Goal: Task Accomplishment & Management: Manage account settings

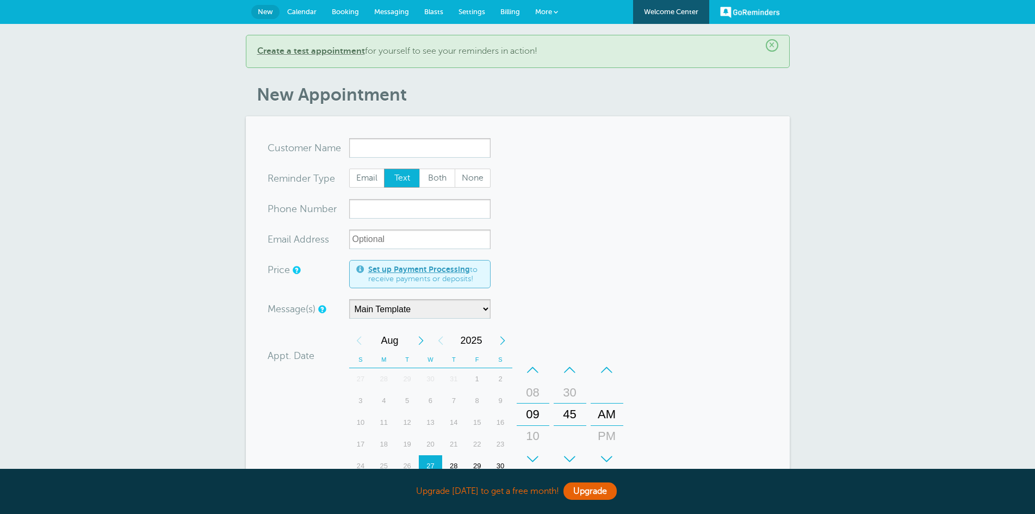
click at [387, 146] on input "x-no-autofill" at bounding box center [419, 148] width 141 height 20
click at [383, 10] on span "Messaging" at bounding box center [391, 12] width 35 height 8
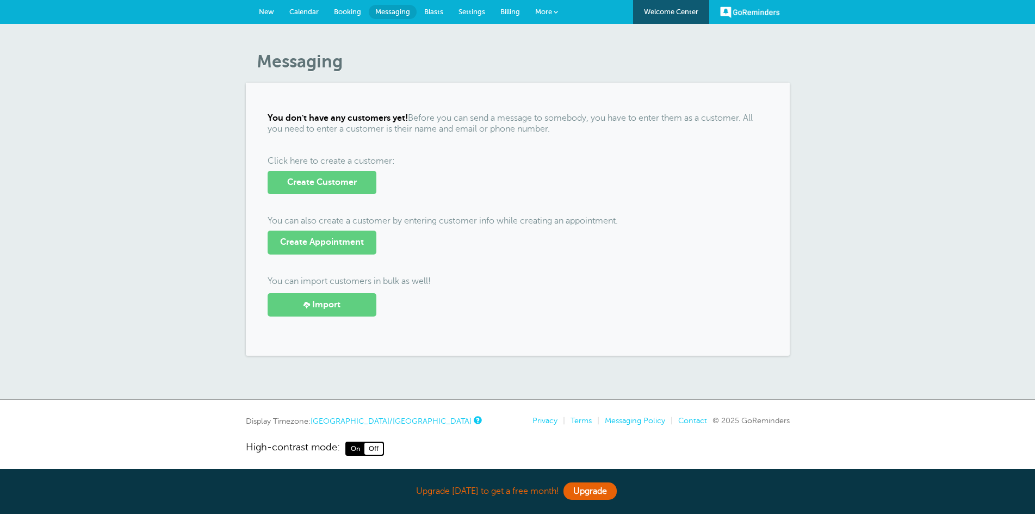
click at [431, 9] on span "Blasts" at bounding box center [433, 12] width 19 height 8
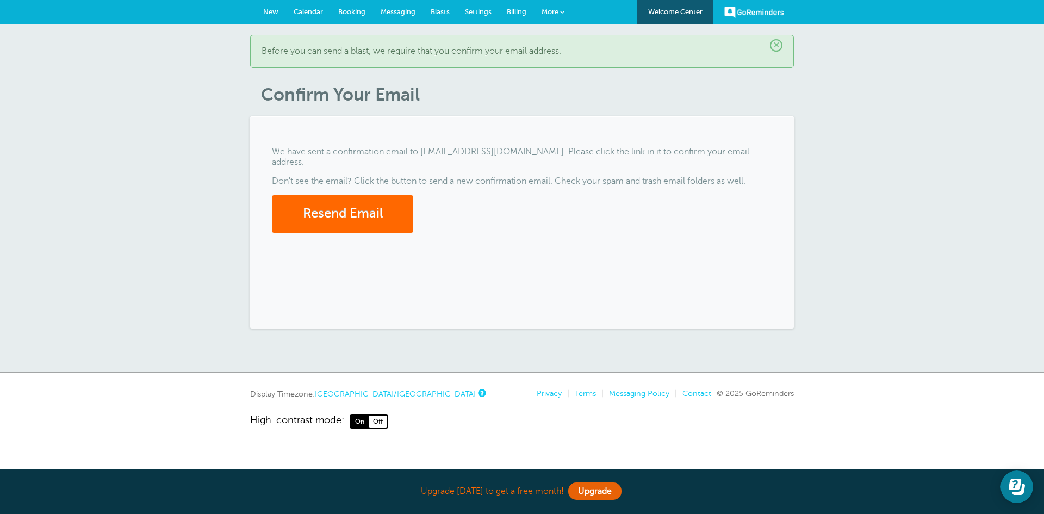
click at [447, 6] on link "Blasts" at bounding box center [440, 12] width 34 height 24
drag, startPoint x: 465, startPoint y: 11, endPoint x: 458, endPoint y: 11, distance: 7.6
click at [465, 11] on span "Settings" at bounding box center [478, 12] width 27 height 8
click at [484, 11] on span "Settings" at bounding box center [478, 12] width 27 height 8
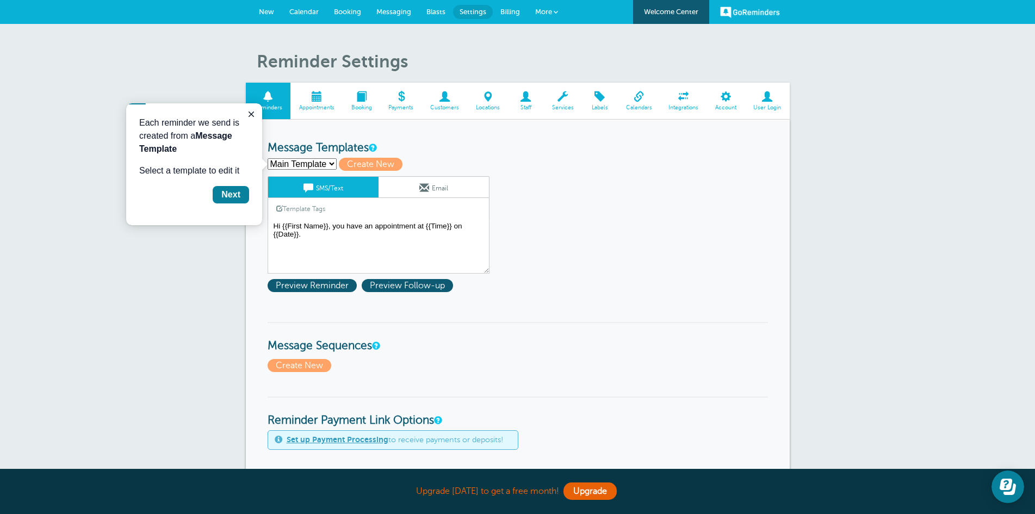
click at [572, 152] on h3 "Message Templates" at bounding box center [518, 148] width 500 height 14
click at [318, 164] on select "Main Template Create new..." at bounding box center [302, 163] width 69 height 11
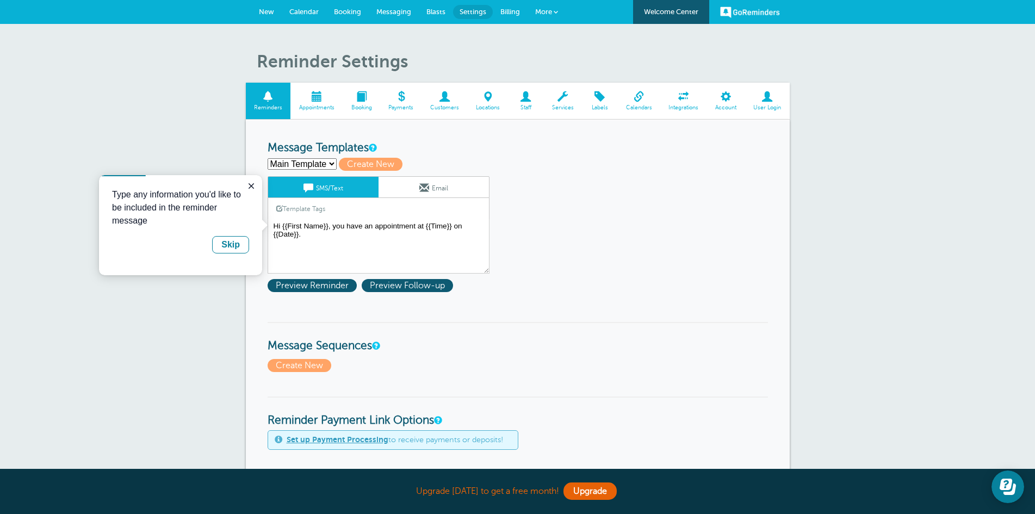
select select
click at [268, 158] on select "Main Template Create new..." at bounding box center [302, 163] width 69 height 11
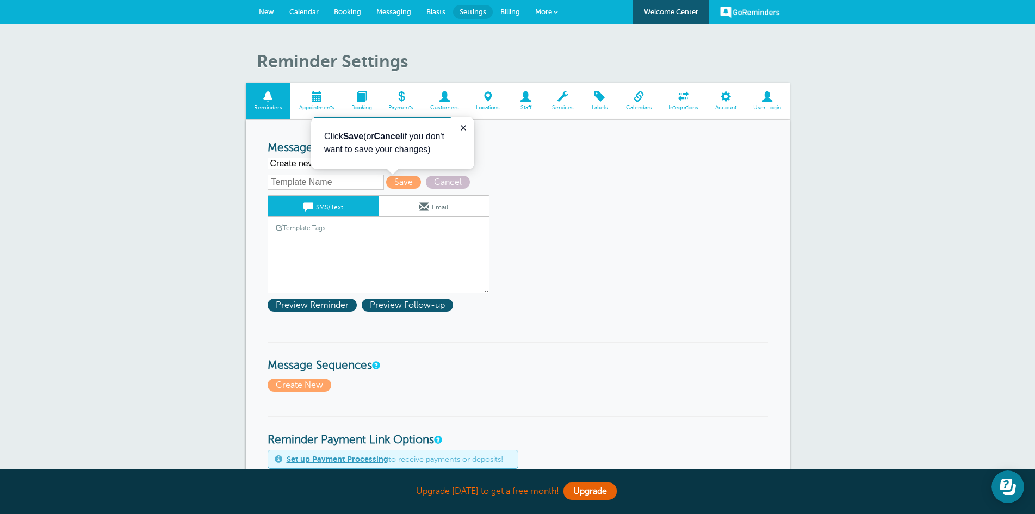
click at [355, 178] on input "text" at bounding box center [326, 182] width 116 height 15
type input "HOA LUMINA PHASE 1"
click at [397, 184] on span "Save" at bounding box center [403, 182] width 35 height 13
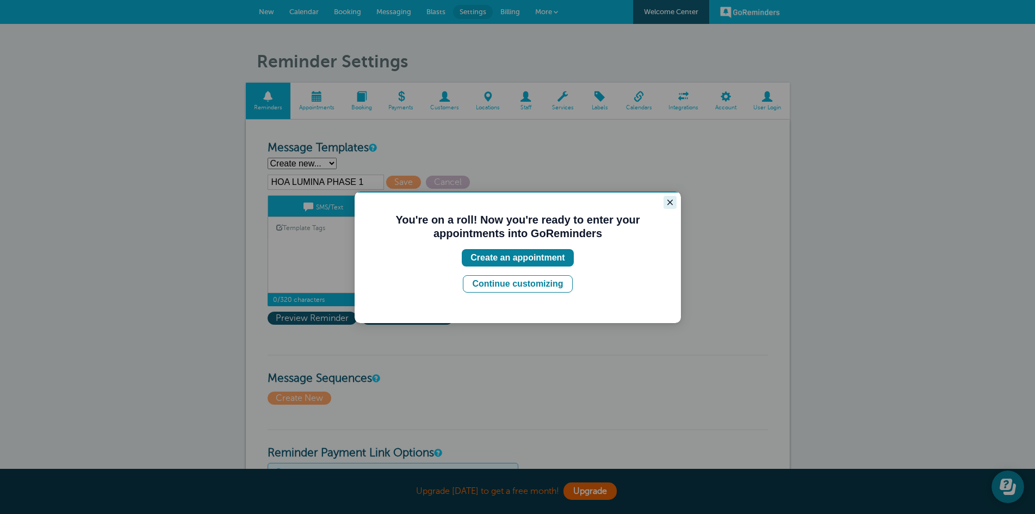
click at [666, 202] on button "Close guide" at bounding box center [669, 202] width 13 height 13
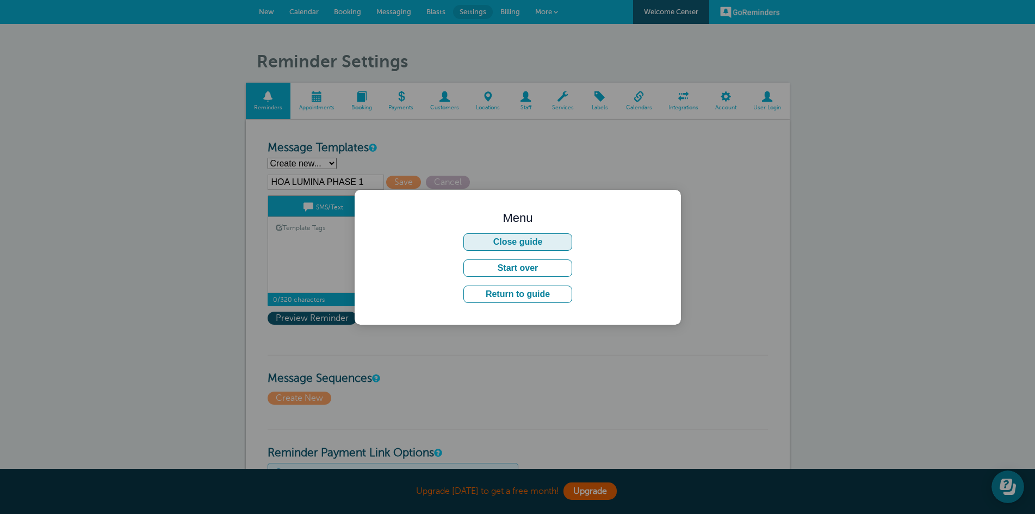
click at [529, 244] on button "Close guide" at bounding box center [517, 241] width 109 height 17
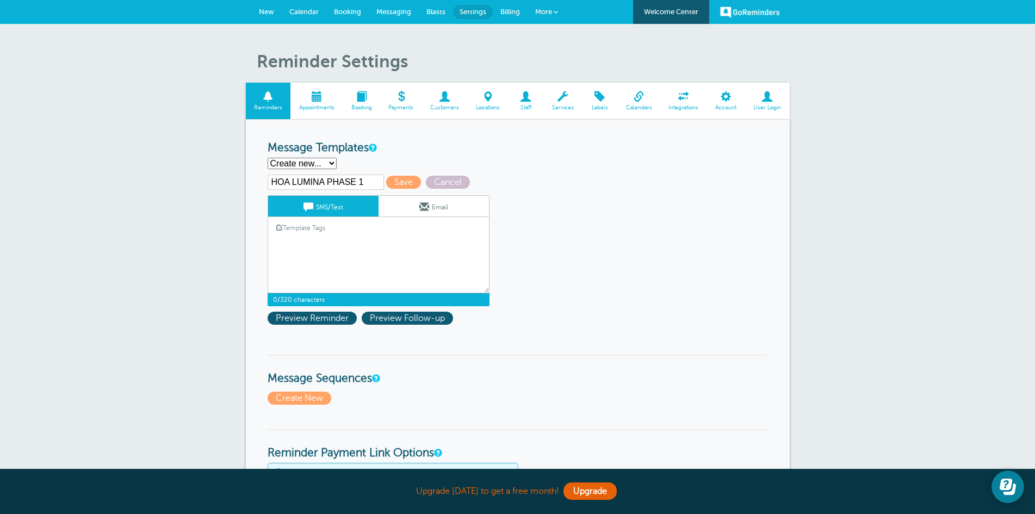
click at [287, 240] on textarea "Hi {{First Name}}, you have an appointment at {{Time}} on {{Date}}." at bounding box center [379, 266] width 222 height 54
click at [315, 240] on textarea "Hi {{First Name}}, you have an appointment at {{Time}} on {{Date}}." at bounding box center [379, 266] width 222 height 54
type textarea "Hi EVERY ONE"
click at [390, 184] on span "Save" at bounding box center [403, 182] width 35 height 13
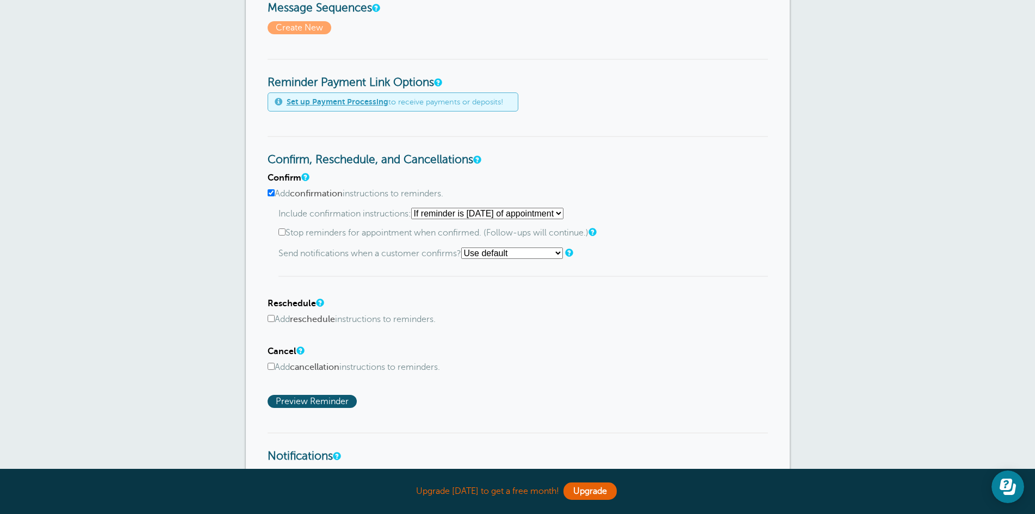
scroll to position [435, 0]
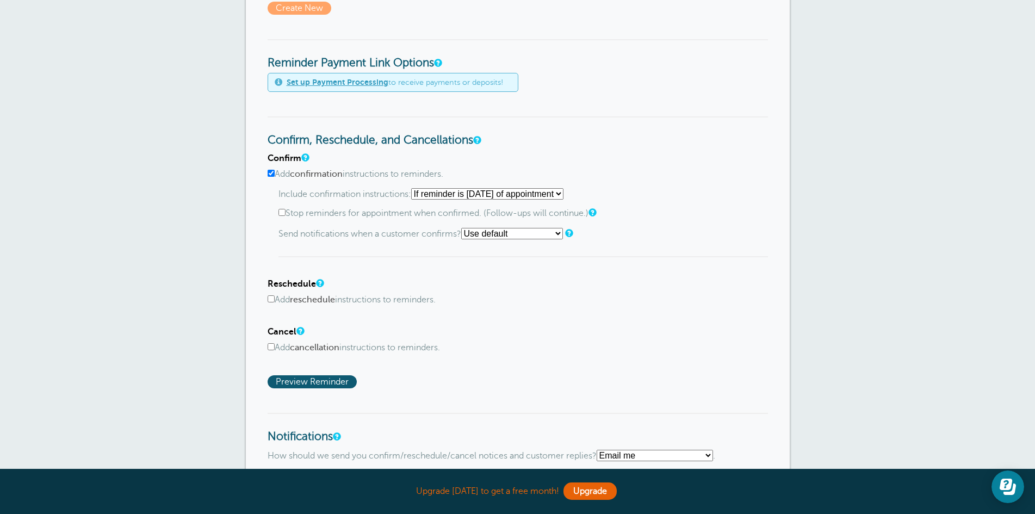
click at [452, 193] on select "Starting with first reminder If reminder is within 1 day of appointment If remi…" at bounding box center [487, 193] width 152 height 11
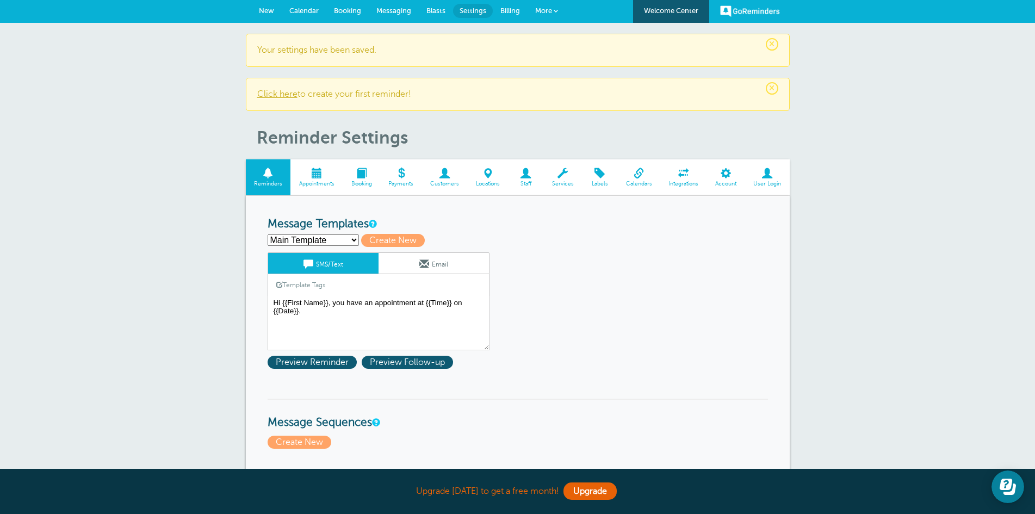
scroll to position [0, 0]
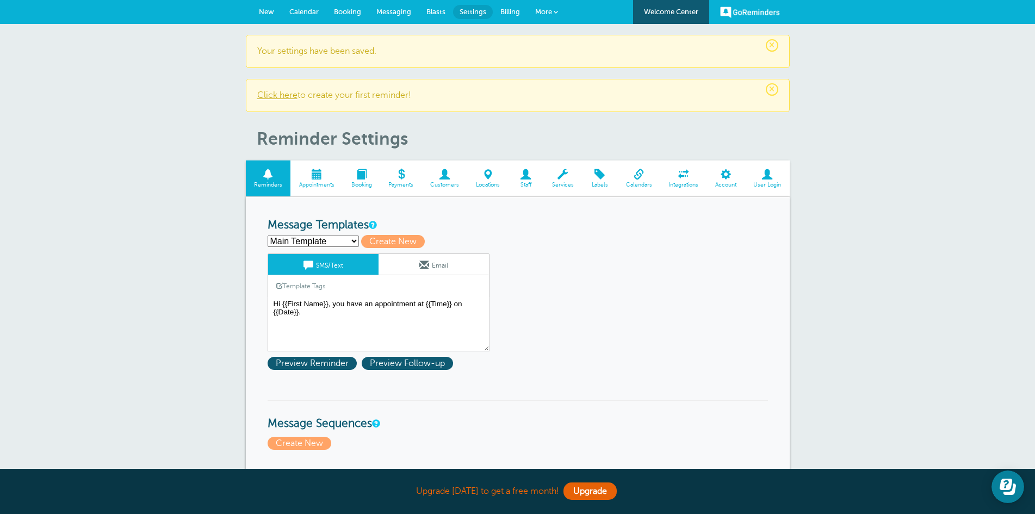
click at [320, 187] on span "Appointments" at bounding box center [316, 185] width 41 height 7
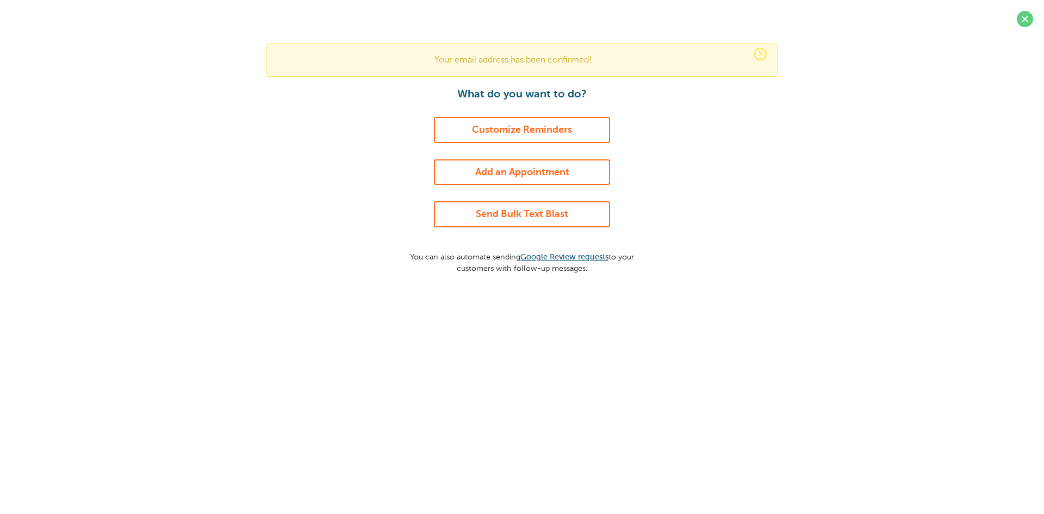
click at [502, 126] on link "Customize Reminders" at bounding box center [522, 130] width 176 height 26
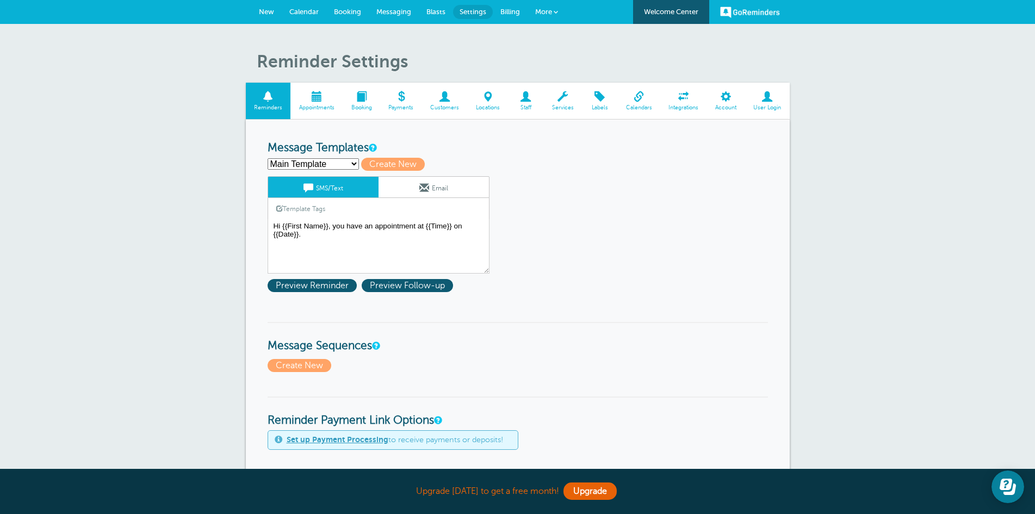
click at [334, 158] on select "HOA LUMINA PHASE 1 Main Template Create new..." at bounding box center [313, 163] width 91 height 11
select select
click at [268, 158] on select "HOA LUMINA PHASE 1 Main Template Create new..." at bounding box center [313, 163] width 91 height 11
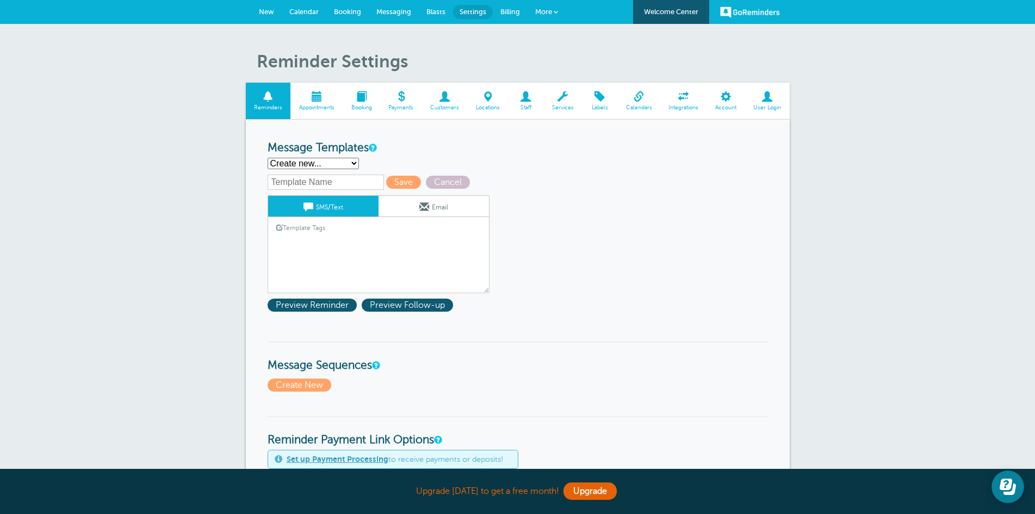
click at [324, 178] on input "text" at bounding box center [326, 182] width 116 height 15
type input "HOA LUMINA PHASE 1"
click at [345, 235] on div "Template Tags Copy SMS" at bounding box center [379, 227] width 222 height 21
click at [291, 229] on link "Template Tags" at bounding box center [300, 227] width 65 height 21
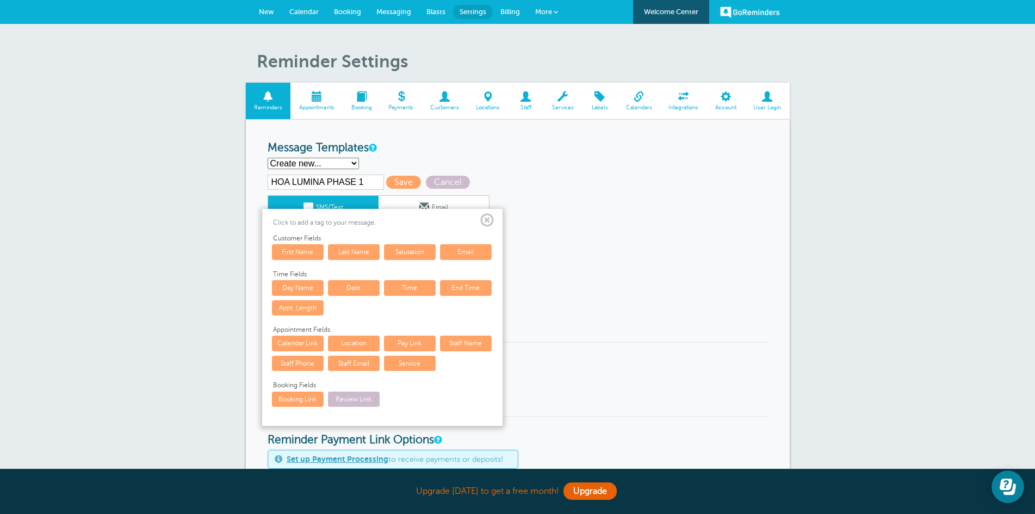
click at [312, 251] on link "First Name" at bounding box center [298, 251] width 52 height 15
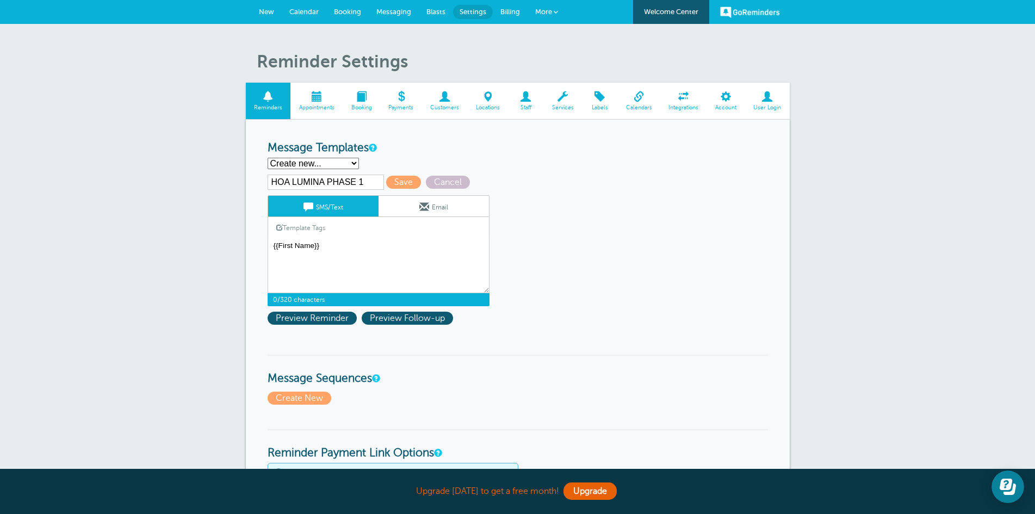
click at [327, 209] on link "SMS/Text" at bounding box center [323, 206] width 110 height 21
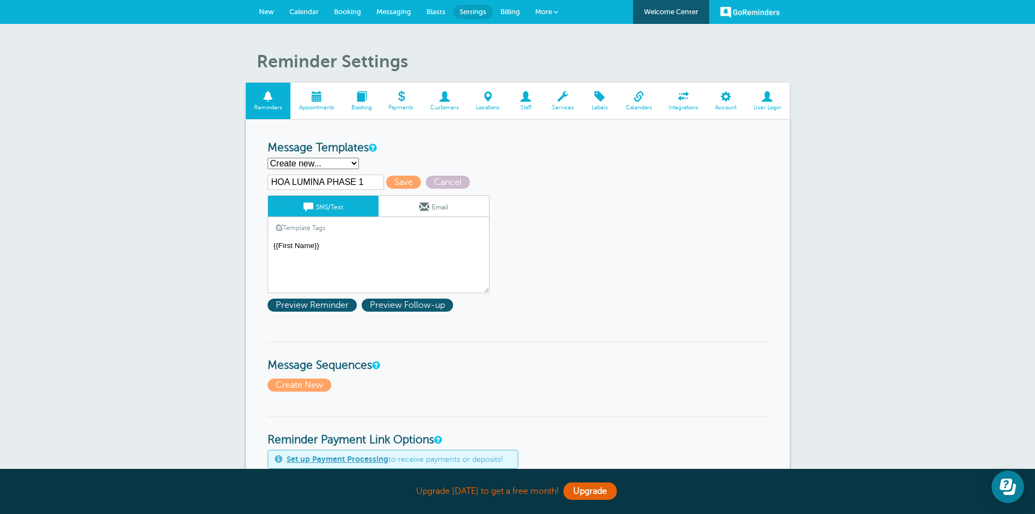
click at [307, 224] on link "Template Tags" at bounding box center [300, 227] width 65 height 21
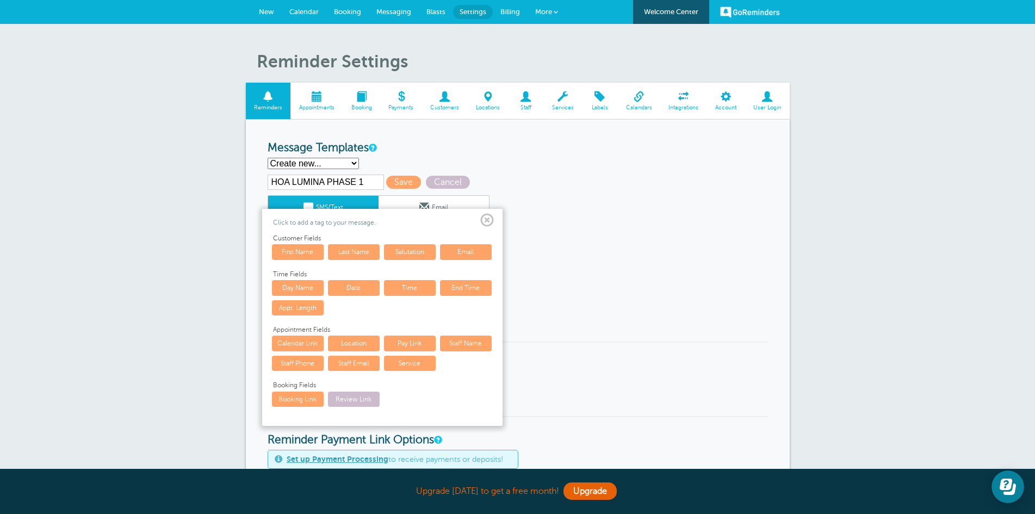
click at [305, 256] on link "First Name" at bounding box center [298, 251] width 52 height 15
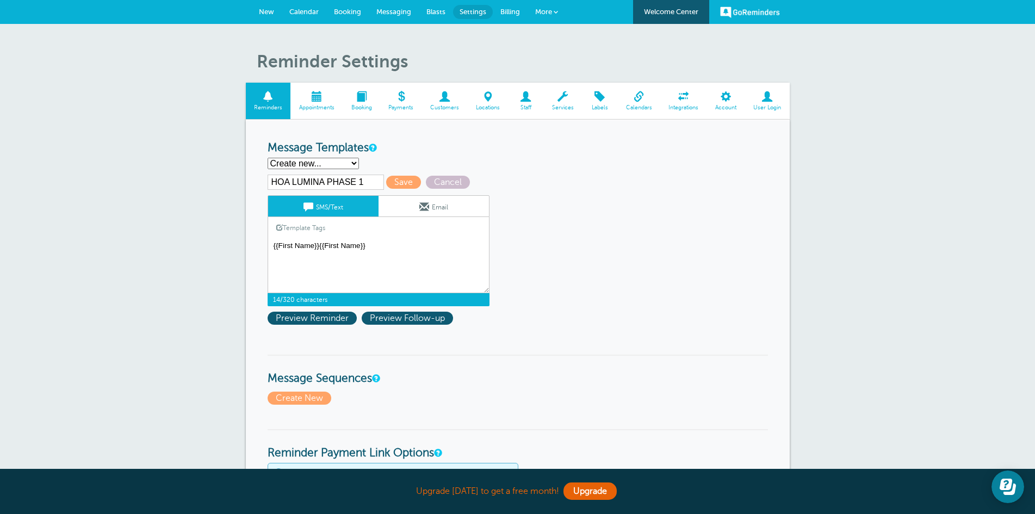
drag, startPoint x: 381, startPoint y: 246, endPoint x: 320, endPoint y: 253, distance: 61.9
click at [320, 253] on textarea "Hi {{First Name}}, you have an appointment at {{Time}} on {{Date}}." at bounding box center [379, 266] width 222 height 54
drag, startPoint x: 314, startPoint y: 246, endPoint x: 278, endPoint y: 245, distance: 35.9
click at [278, 245] on textarea "Hi {{First Name}}, you have an appointment at {{Time}} on {{Date}}." at bounding box center [379, 266] width 222 height 54
type textarea "{{HOA LUMINA PH1}}"
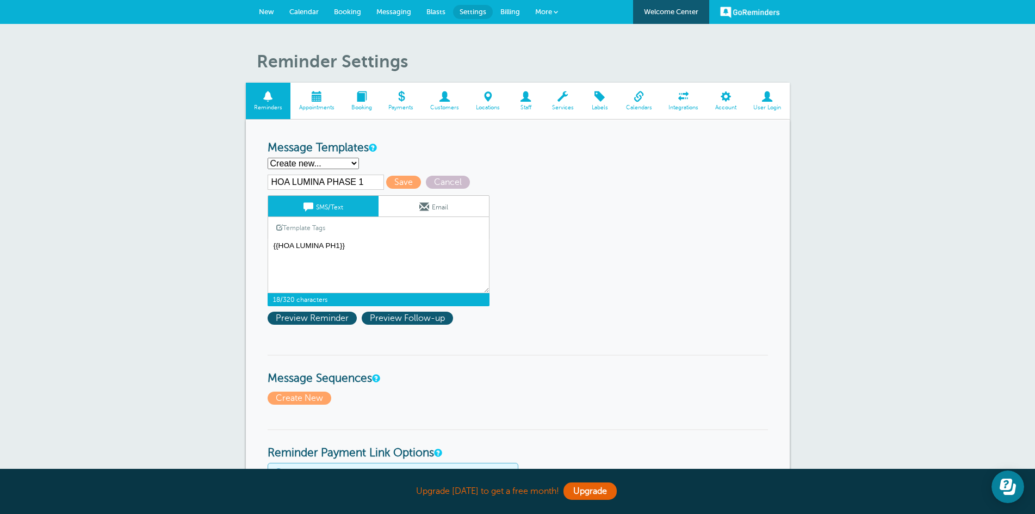
click at [380, 234] on div "Template Tags Copy SMS" at bounding box center [379, 227] width 222 height 21
click at [400, 182] on span "Save" at bounding box center [403, 182] width 35 height 13
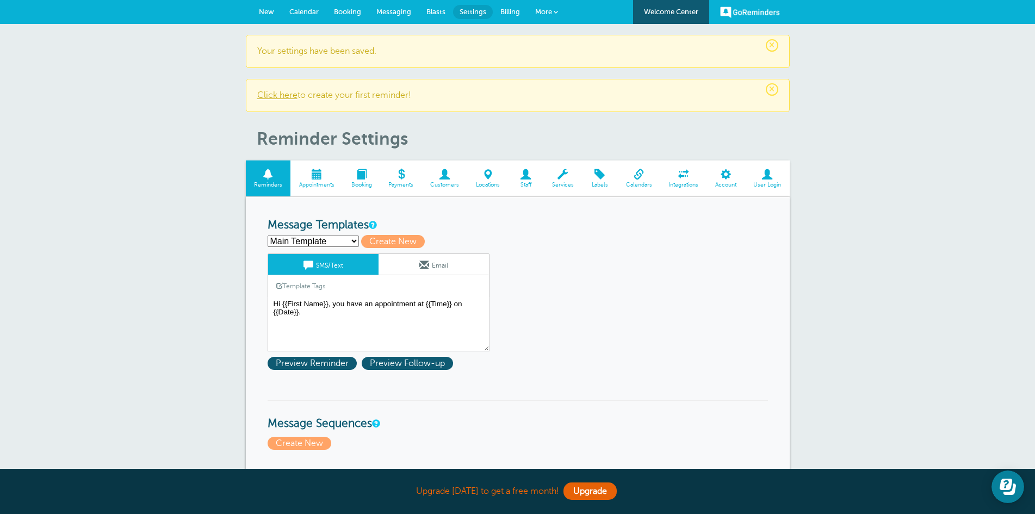
click at [402, 182] on span "Payments" at bounding box center [401, 185] width 31 height 7
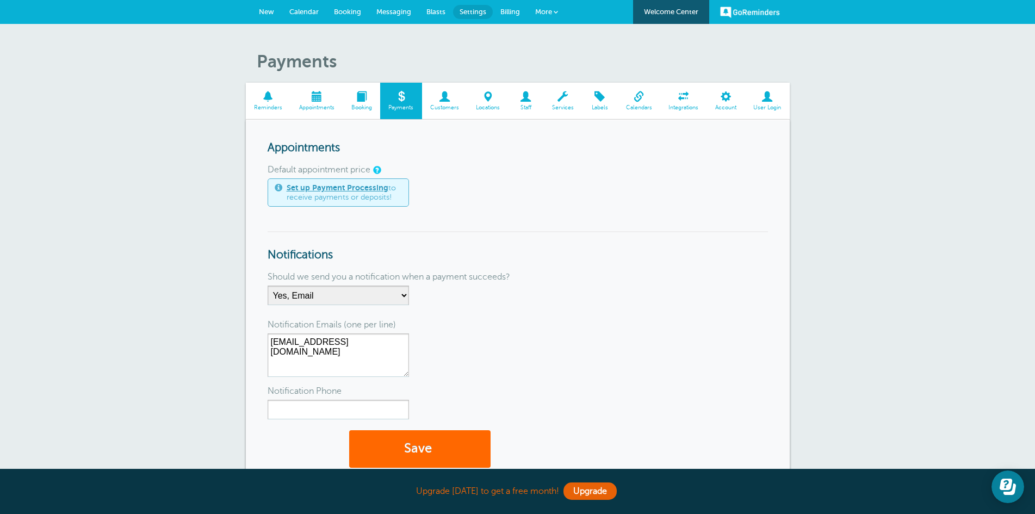
click at [357, 109] on span "Booking" at bounding box center [361, 107] width 27 height 7
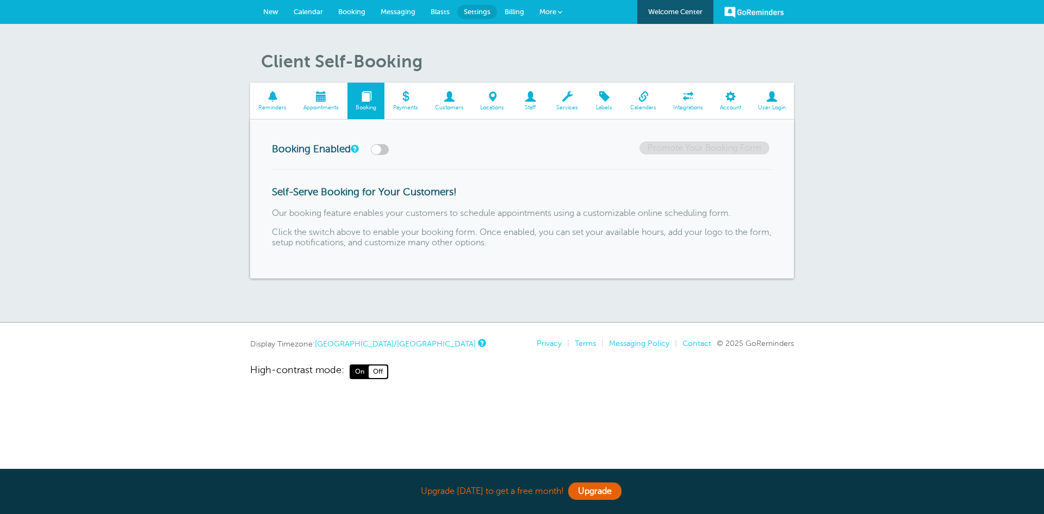
click at [328, 105] on span "Appointments" at bounding box center [321, 107] width 41 height 7
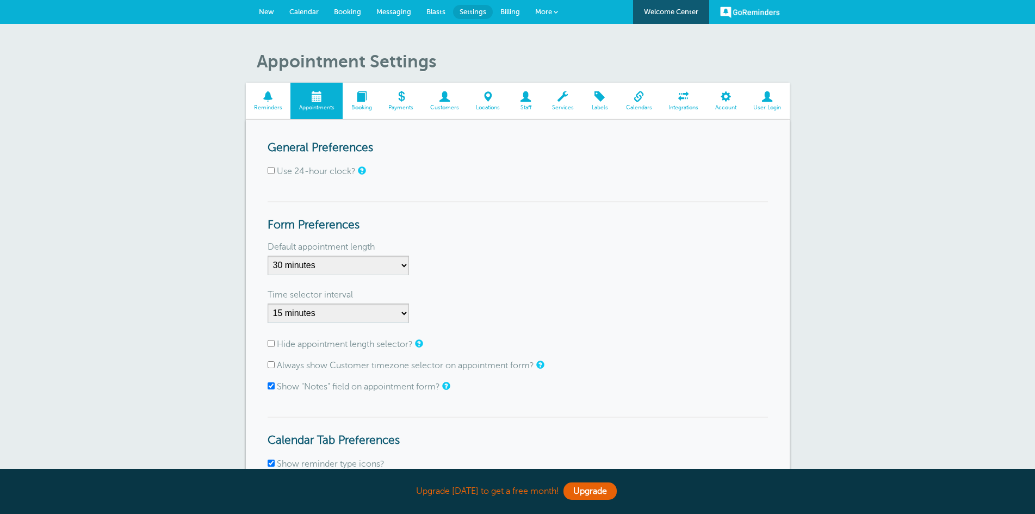
click at [412, 106] on span "Payments" at bounding box center [401, 107] width 31 height 7
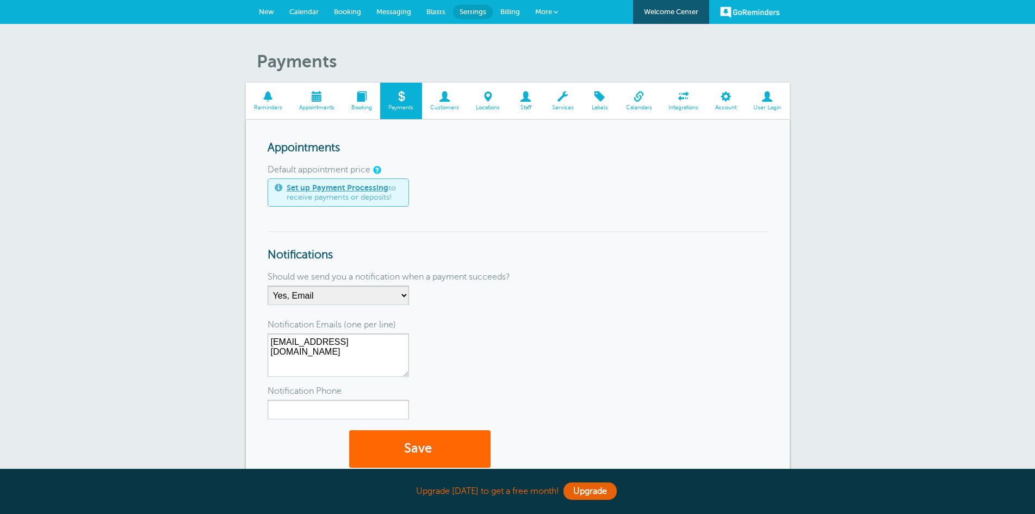
click at [447, 105] on span "Customers" at bounding box center [444, 107] width 35 height 7
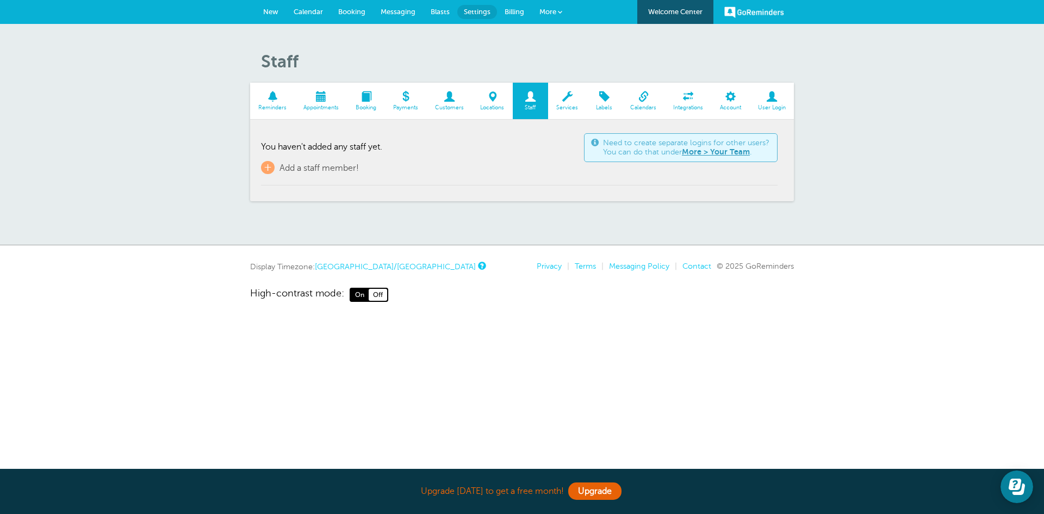
click at [773, 105] on span "User Login" at bounding box center [772, 107] width 34 height 7
